Goal: Obtain resource: Obtain resource

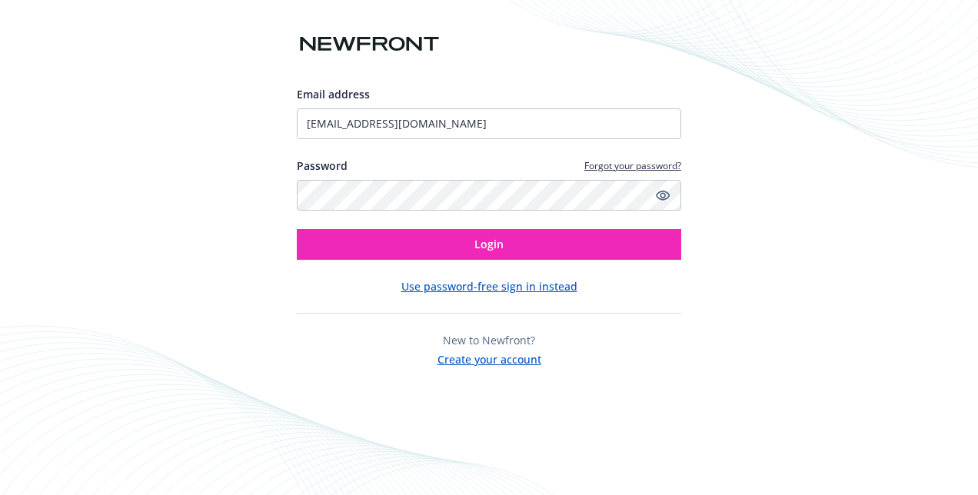
click at [449, 240] on button "Login" at bounding box center [489, 244] width 384 height 31
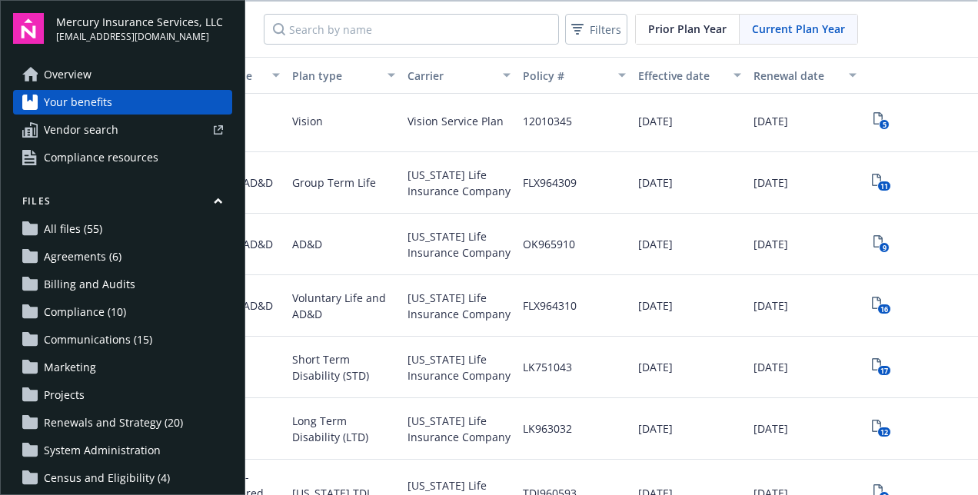
scroll to position [679, 292]
click at [877, 183] on rect "View Plan Documents" at bounding box center [883, 186] width 13 height 10
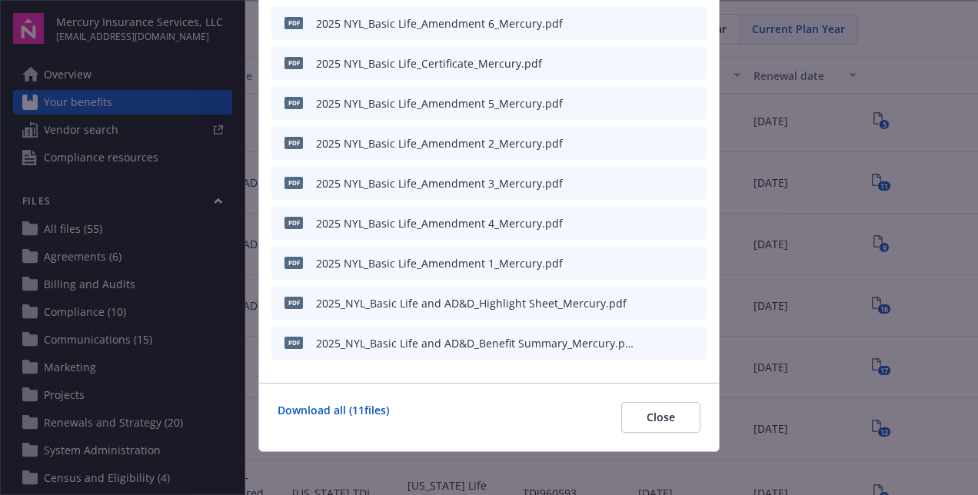
scroll to position [194, 0]
